Goal: Task Accomplishment & Management: Manage account settings

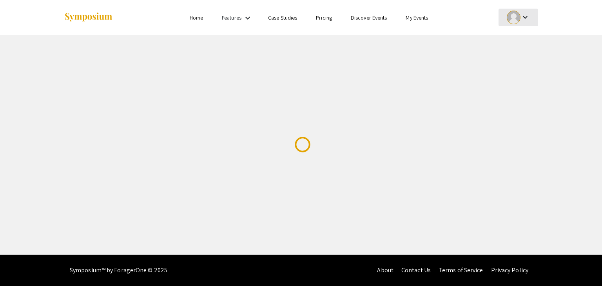
click at [528, 18] on mat-icon "keyboard_arrow_down" at bounding box center [524, 17] width 9 height 9
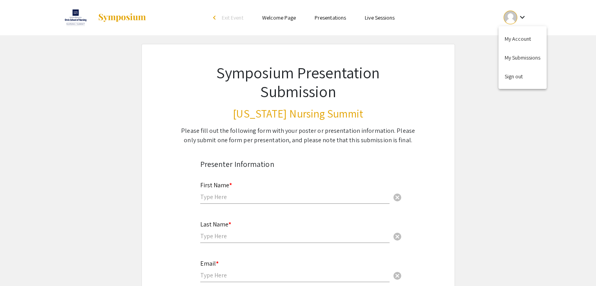
click at [520, 99] on div at bounding box center [298, 143] width 596 height 286
click at [375, 13] on li "Live Sessions" at bounding box center [379, 17] width 49 height 9
click at [282, 15] on link "Welcome Page" at bounding box center [279, 17] width 34 height 7
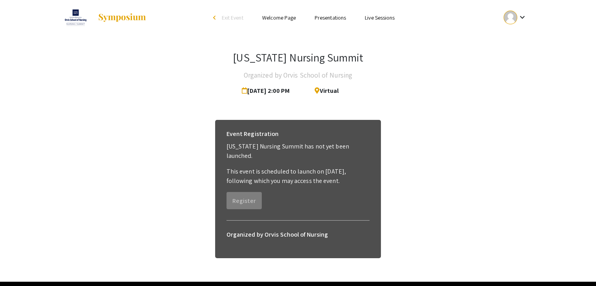
click at [286, 21] on link "Welcome Page" at bounding box center [279, 17] width 34 height 7
click at [338, 19] on link "Presentations" at bounding box center [330, 17] width 31 height 7
click at [328, 19] on link "Presentations" at bounding box center [330, 17] width 31 height 7
click at [110, 14] on img at bounding box center [122, 17] width 49 height 9
click at [281, 17] on link "Welcome Page" at bounding box center [279, 17] width 34 height 7
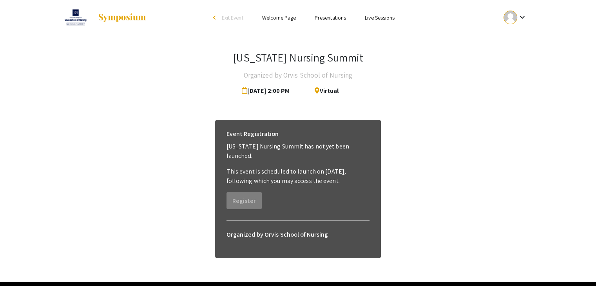
click at [121, 25] on link at bounding box center [104, 18] width 86 height 20
click at [523, 18] on mat-icon "keyboard_arrow_down" at bounding box center [521, 17] width 9 height 9
click at [444, 52] on div at bounding box center [298, 143] width 596 height 286
click at [74, 23] on img at bounding box center [75, 18] width 29 height 20
click at [337, 22] on li "Presentations" at bounding box center [330, 17] width 50 height 9
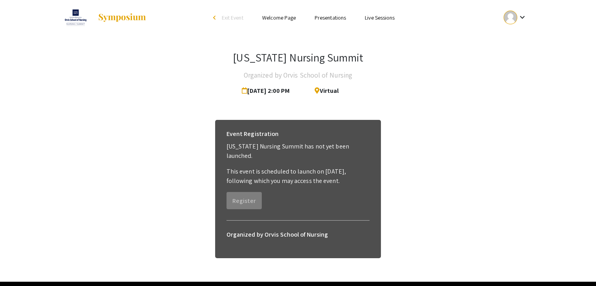
click at [337, 18] on link "Presentations" at bounding box center [330, 17] width 31 height 7
click at [334, 15] on link "Presentations" at bounding box center [330, 17] width 31 height 7
click at [529, 21] on button "keyboard_arrow_down" at bounding box center [515, 18] width 40 height 18
click at [528, 36] on button "My Account" at bounding box center [519, 38] width 48 height 19
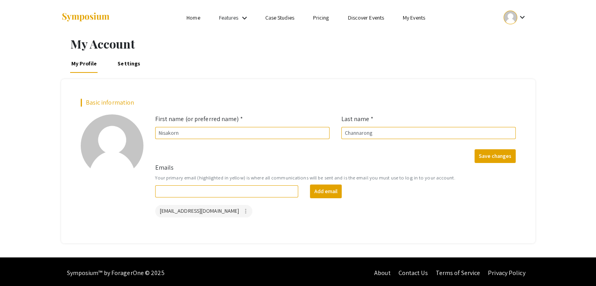
click at [386, 193] on div "Add email" at bounding box center [381, 192] width 155 height 14
click at [523, 13] on mat-icon "keyboard_arrow_down" at bounding box center [521, 17] width 9 height 9
click at [523, 53] on button "My Submissions" at bounding box center [519, 57] width 48 height 19
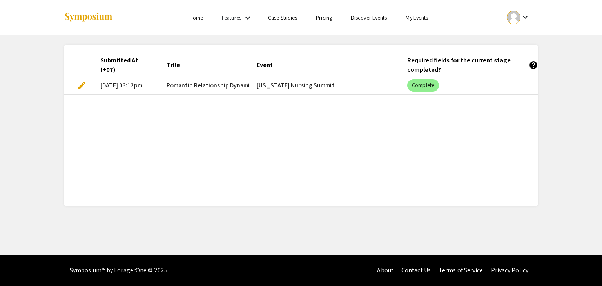
click at [302, 87] on mat-cell "[US_STATE] Nursing Summit" at bounding box center [325, 85] width 150 height 19
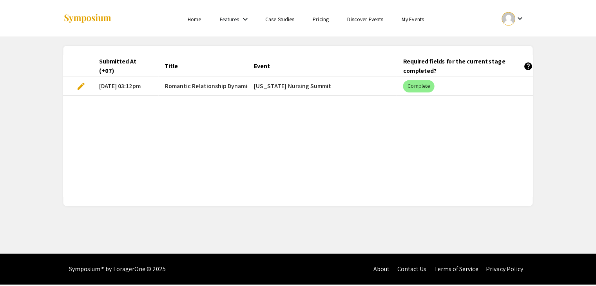
scroll to position [0, 195]
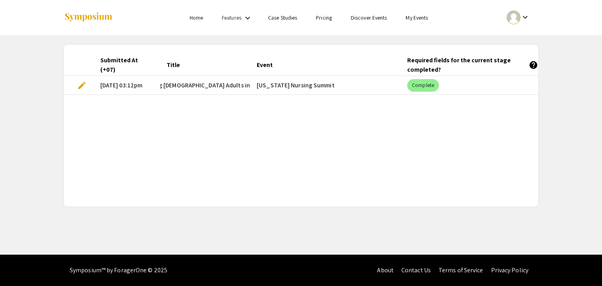
click at [506, 80] on mat-cell "Complete" at bounding box center [476, 85] width 150 height 19
click at [425, 85] on mat-chip "Complete" at bounding box center [423, 85] width 32 height 13
click at [83, 87] on span "edit" at bounding box center [81, 85] width 9 height 9
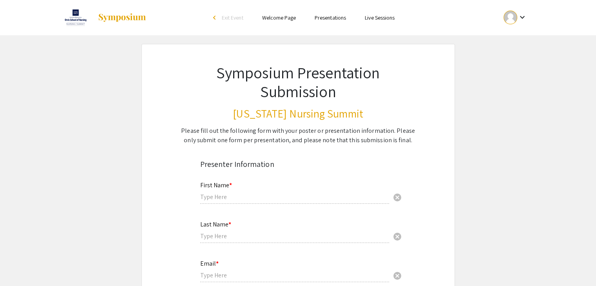
type input "Priyoth"
type input "Kittiteerasack"
type input "priyothkit@gmail.com"
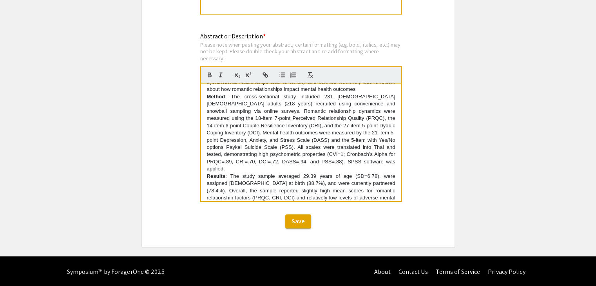
scroll to position [94, 0]
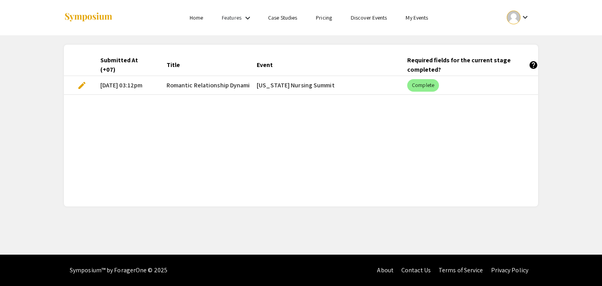
click at [456, 114] on div "Submitted At (+07) Title Event Required fields for the current stage completed?…" at bounding box center [301, 125] width 474 height 143
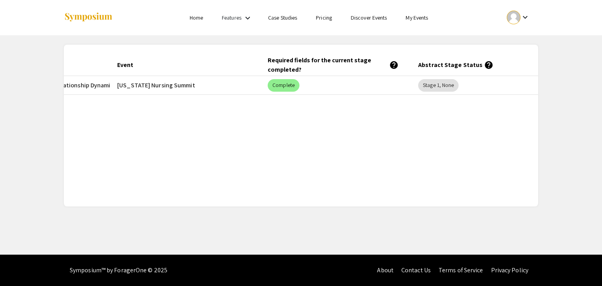
scroll to position [0, 163]
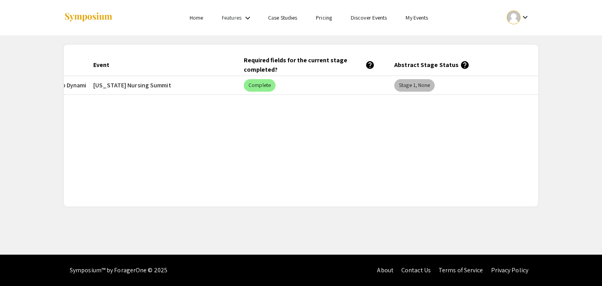
click at [407, 82] on mat-chip "Stage 1, None" at bounding box center [414, 85] width 40 height 13
click at [378, 68] on div "Required fields for the current stage completed? help" at bounding box center [313, 65] width 138 height 19
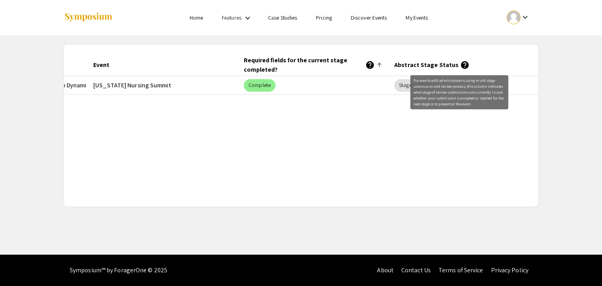
click at [461, 70] on mat-tooltip-component "For events with administrators using multi-stage submission and review-process,…" at bounding box center [459, 92] width 109 height 45
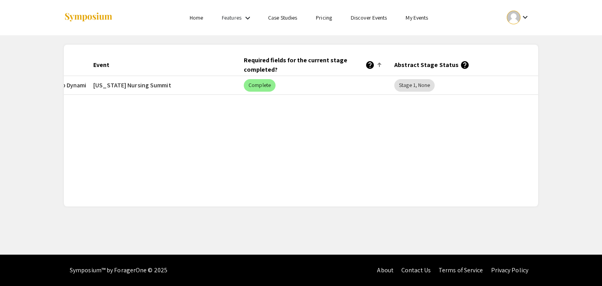
drag, startPoint x: 429, startPoint y: 122, endPoint x: 425, endPoint y: 86, distance: 36.0
click at [429, 121] on div "Submitted At (+07) Title Event Required fields for the current stage completed?…" at bounding box center [301, 125] width 474 height 143
click at [425, 86] on mat-chip "Stage 1, None" at bounding box center [414, 85] width 40 height 13
click at [428, 116] on div "Submitted At (+07) Title Event Required fields for the current stage completed?…" at bounding box center [301, 125] width 474 height 143
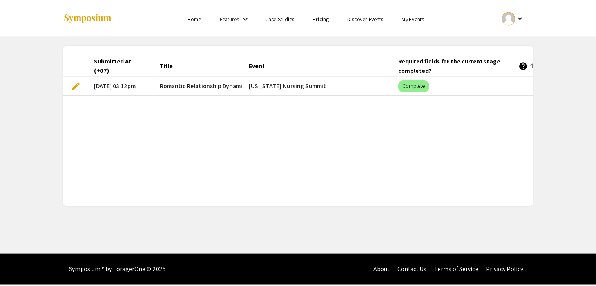
scroll to position [0, 0]
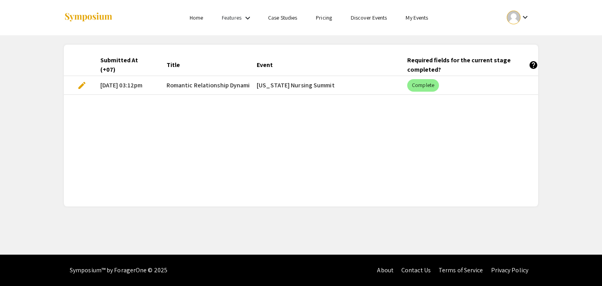
click at [355, 16] on link "Discover Events" at bounding box center [369, 17] width 36 height 7
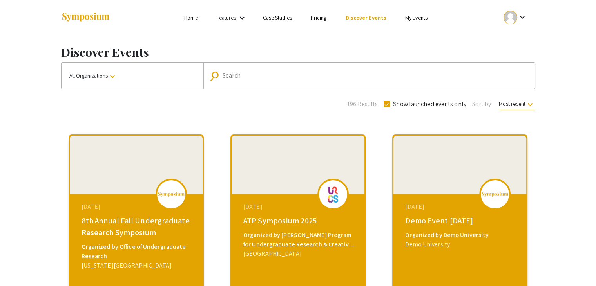
click at [408, 16] on link "My Events" at bounding box center [416, 17] width 22 height 7
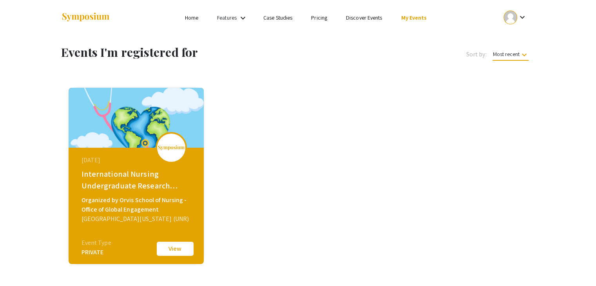
click at [181, 247] on button "View" at bounding box center [175, 249] width 39 height 16
